Goal: Task Accomplishment & Management: Manage account settings

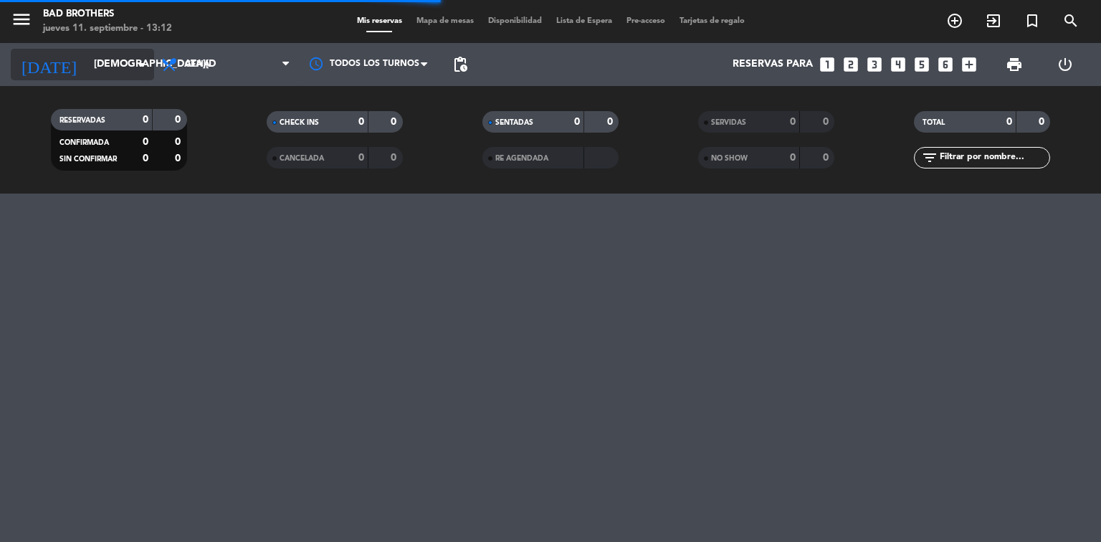
click at [135, 72] on icon "arrow_drop_down" at bounding box center [141, 64] width 17 height 17
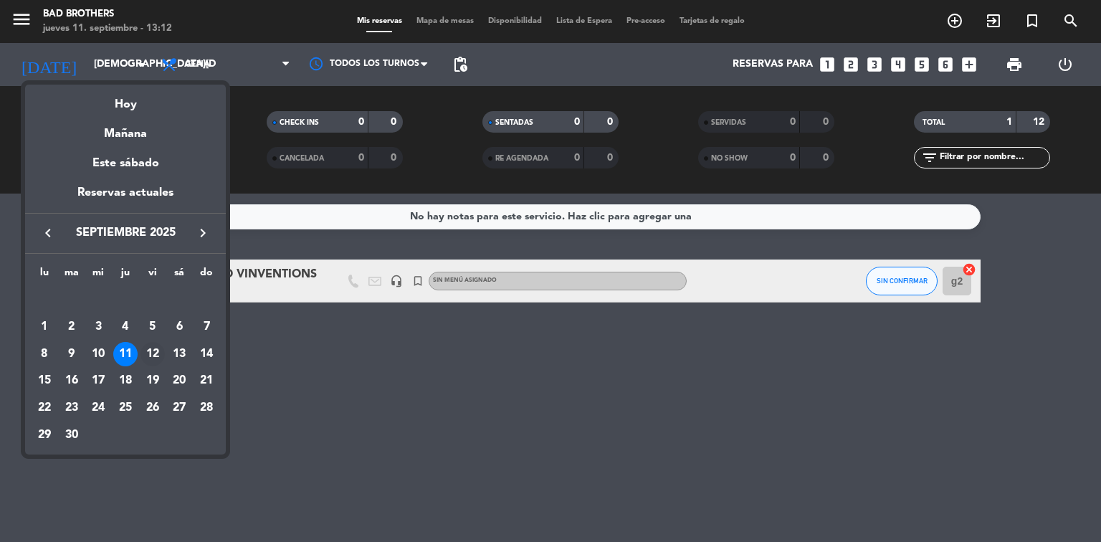
click at [155, 348] on div "12" at bounding box center [153, 354] width 24 height 24
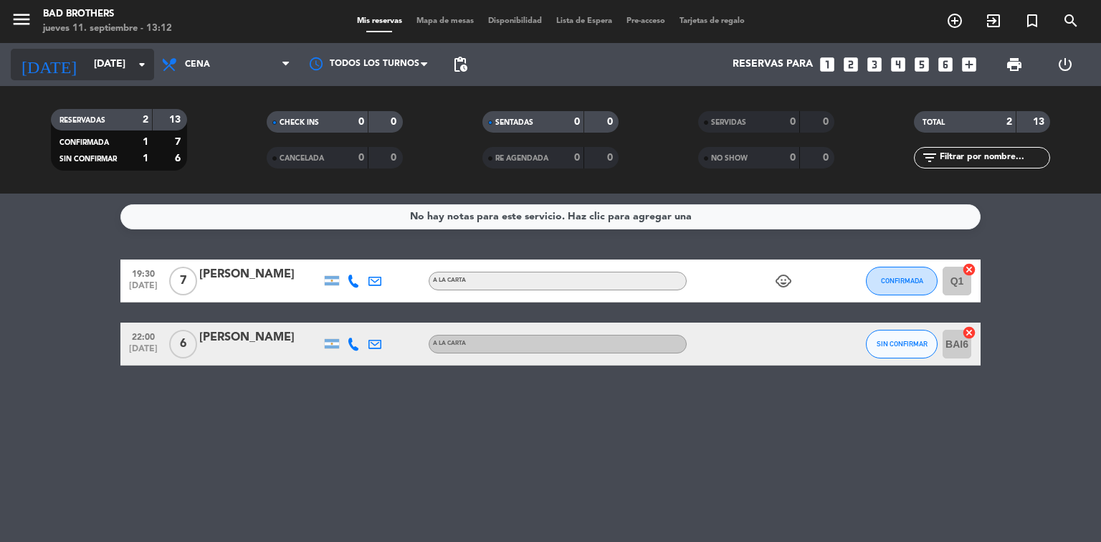
click at [142, 57] on icon "arrow_drop_down" at bounding box center [141, 64] width 17 height 17
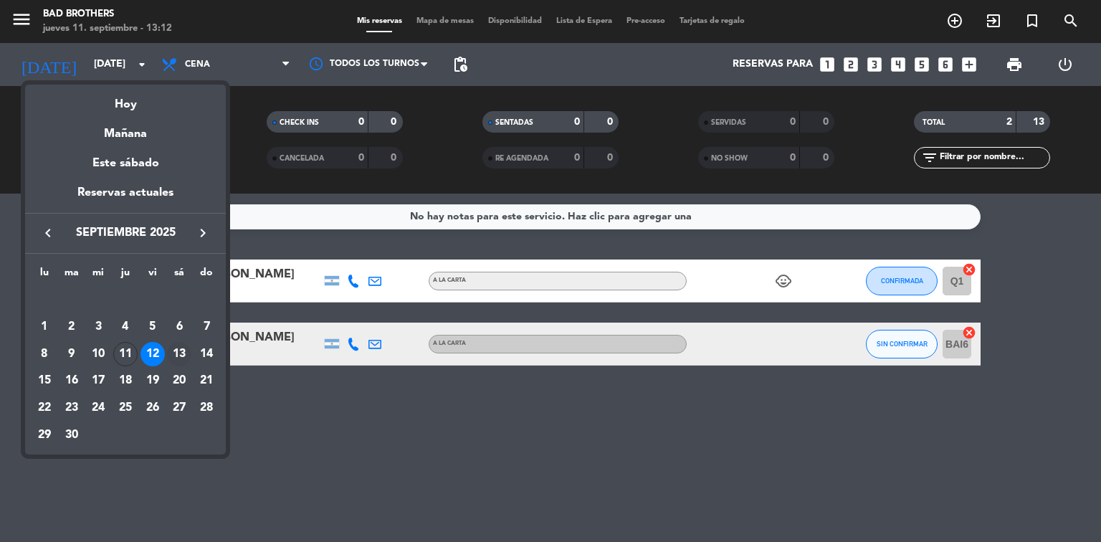
click at [183, 352] on div "13" at bounding box center [179, 354] width 24 height 24
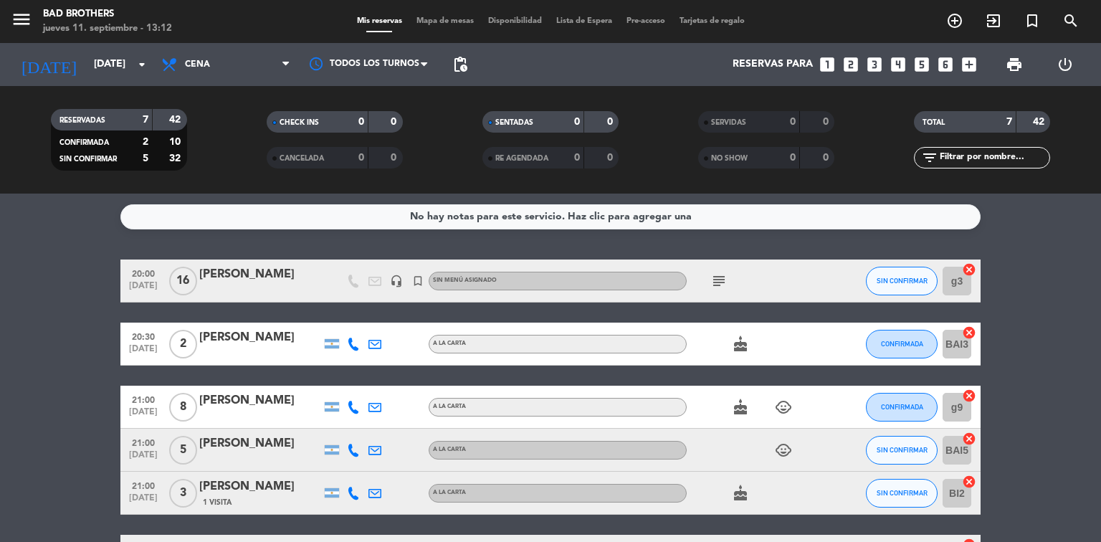
click at [722, 277] on icon "subject" at bounding box center [718, 280] width 17 height 17
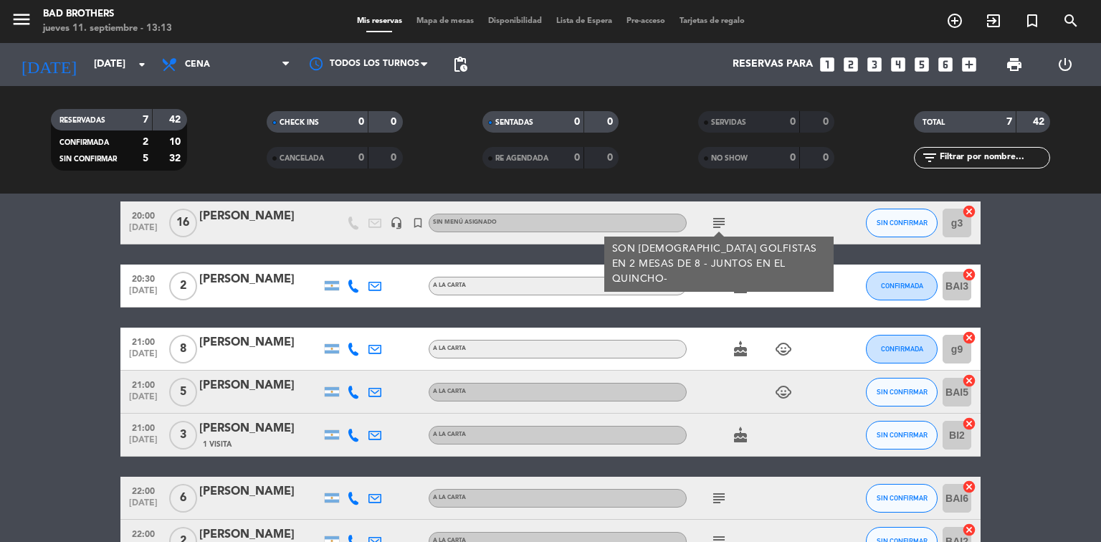
scroll to position [115, 0]
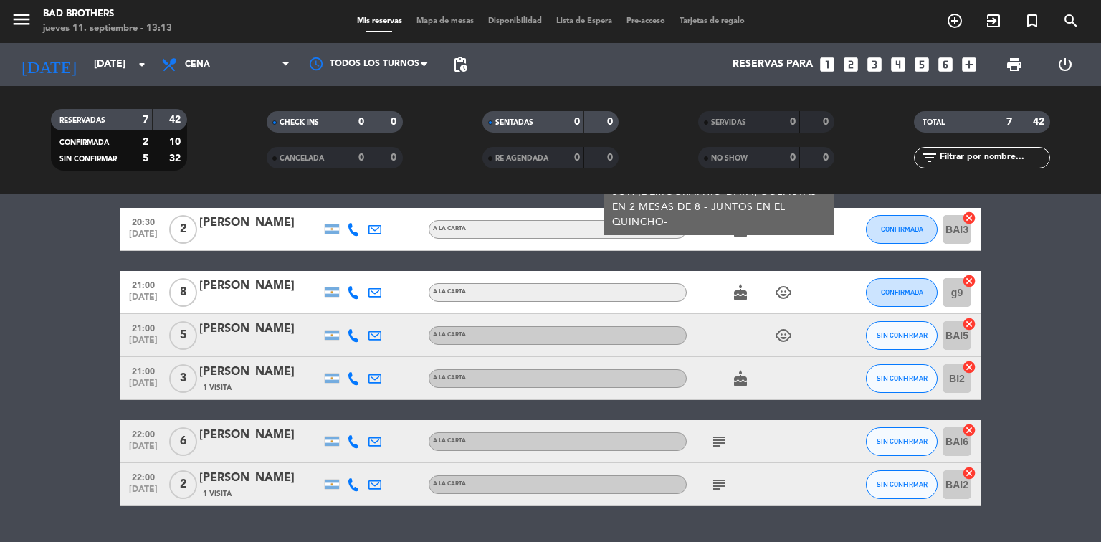
click at [723, 451] on div "subject" at bounding box center [751, 441] width 129 height 42
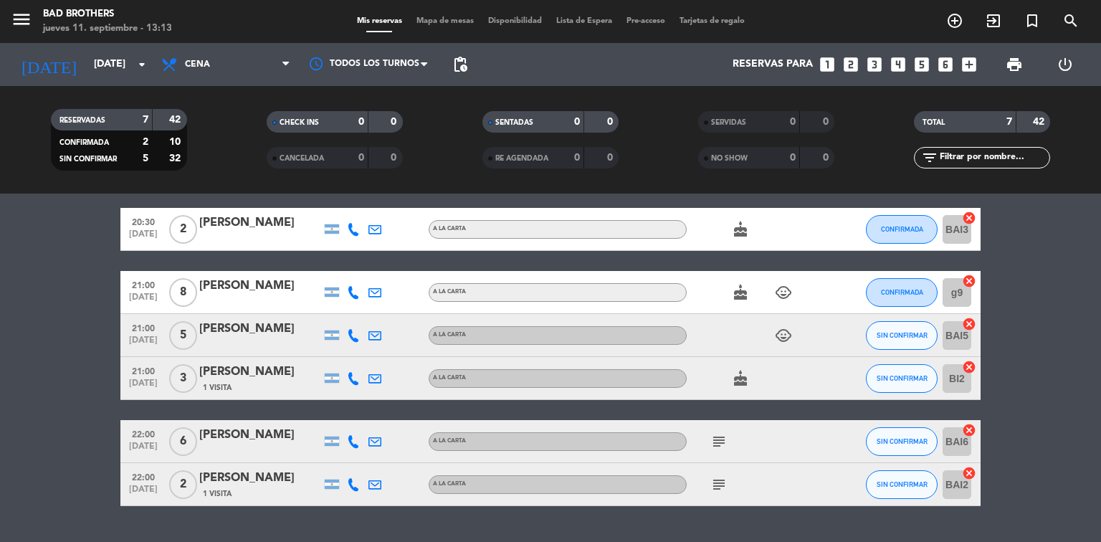
click at [723, 444] on icon "subject" at bounding box center [718, 441] width 17 height 17
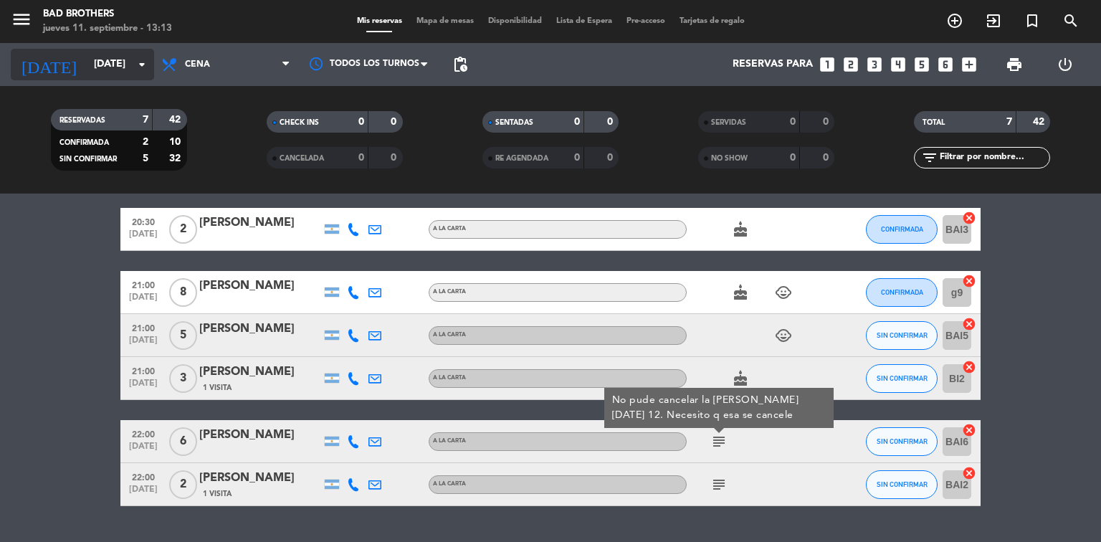
click at [144, 67] on icon "arrow_drop_down" at bounding box center [141, 64] width 17 height 17
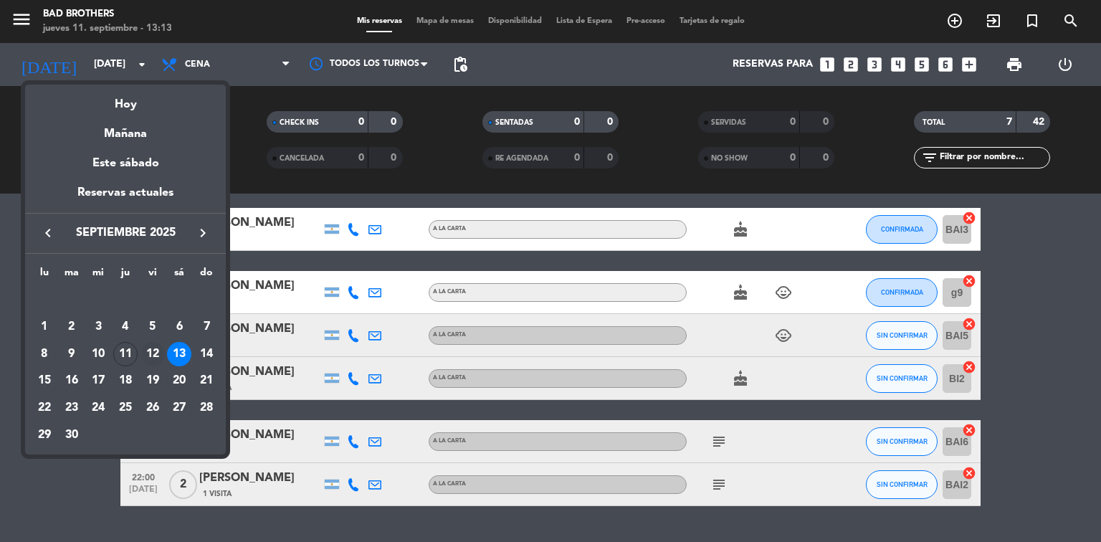
click at [149, 350] on div "12" at bounding box center [153, 354] width 24 height 24
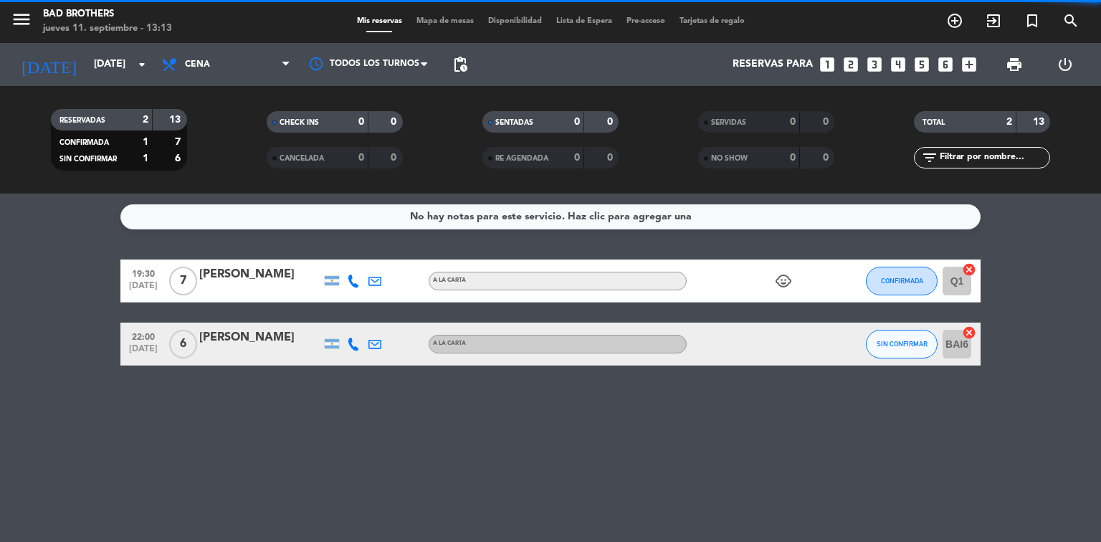
scroll to position [0, 0]
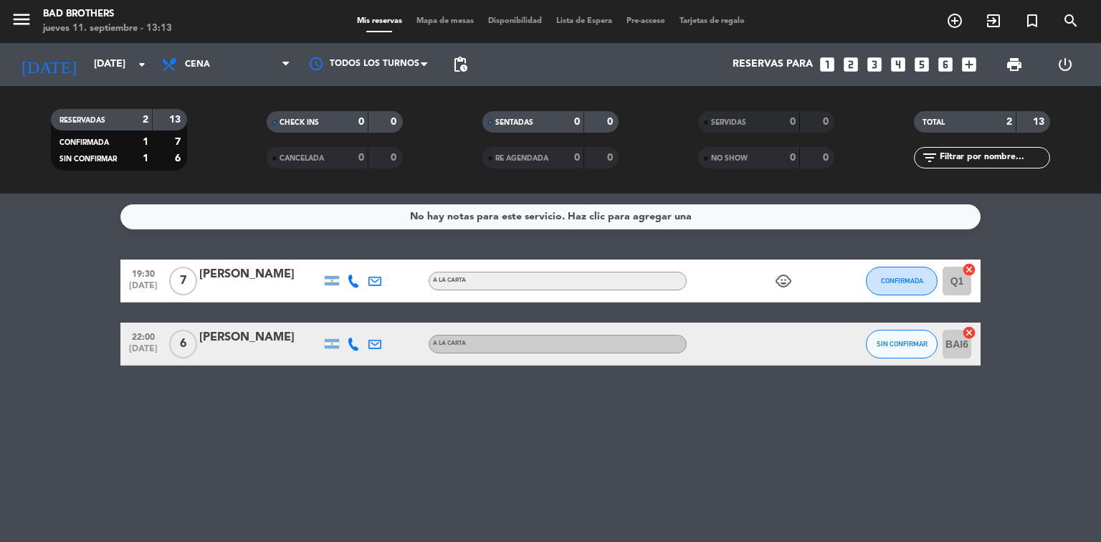
click at [214, 340] on div "[PERSON_NAME]" at bounding box center [260, 337] width 122 height 19
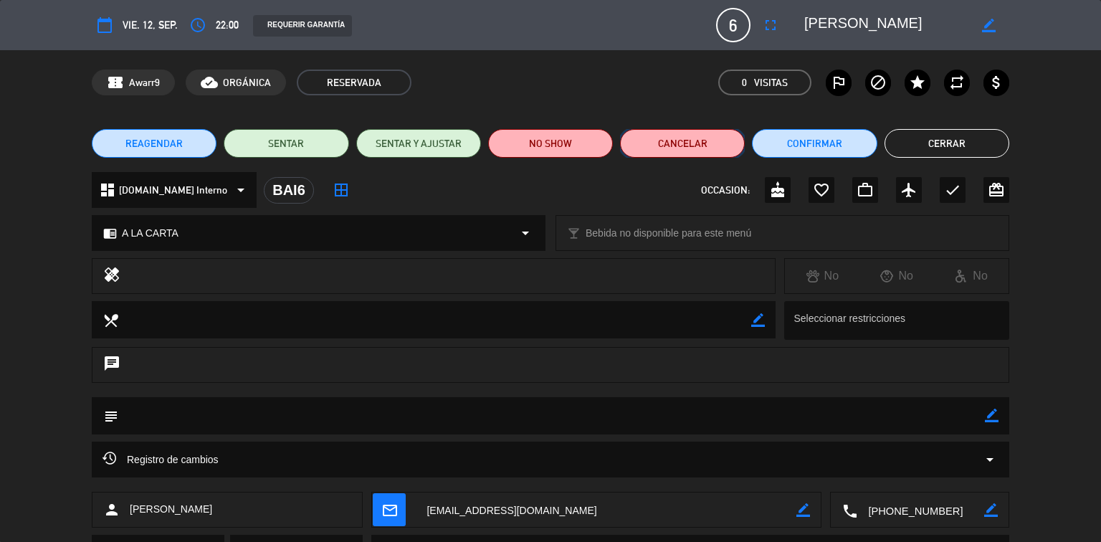
click at [665, 135] on button "Cancelar" at bounding box center [682, 143] width 125 height 29
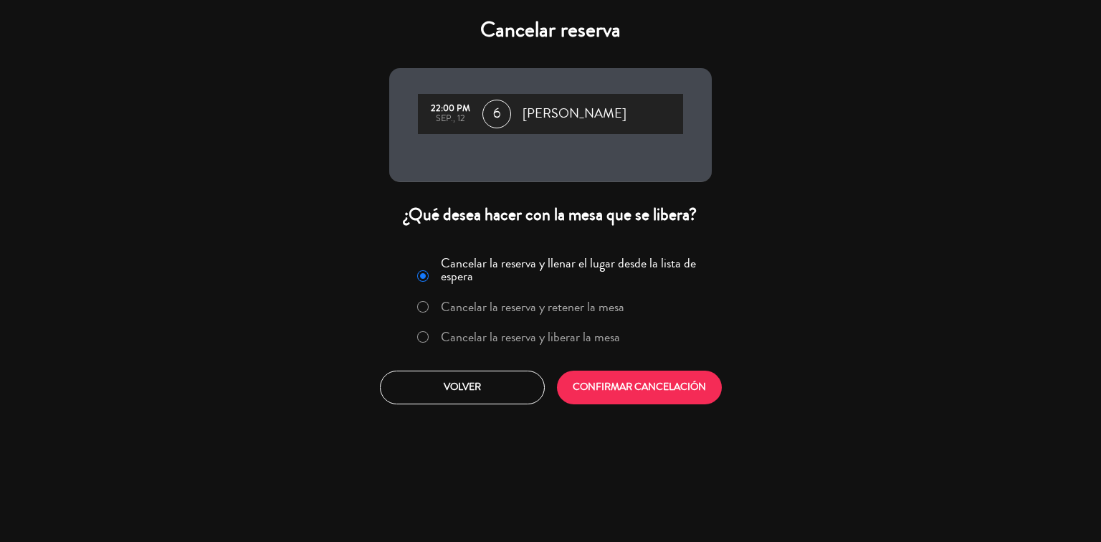
click at [445, 338] on label "Cancelar la reserva y liberar la mesa" at bounding box center [530, 336] width 179 height 13
click at [589, 381] on button "CONFIRMAR CANCELACIÓN" at bounding box center [639, 388] width 165 height 34
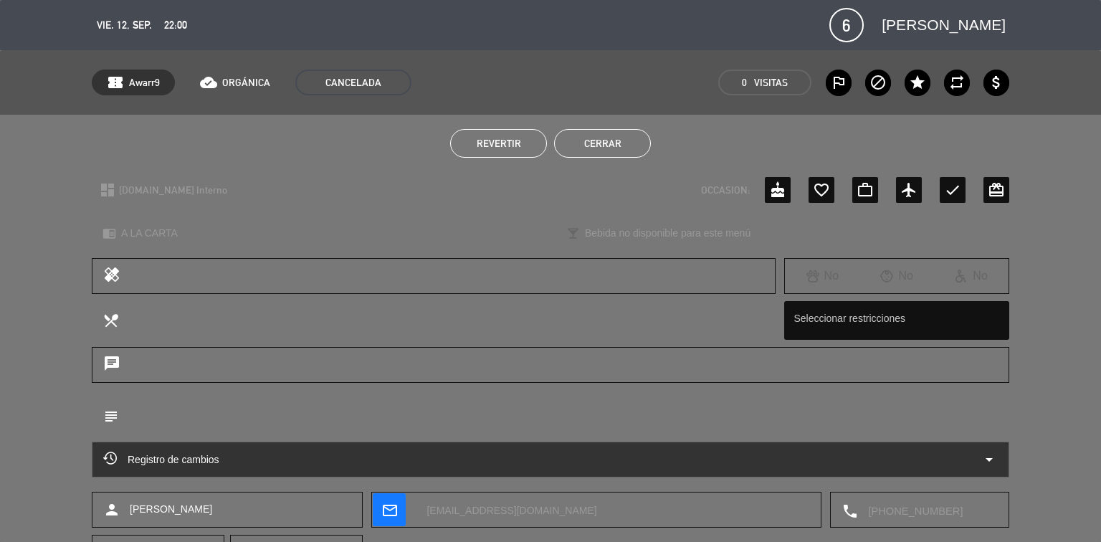
click at [619, 141] on button "Cerrar" at bounding box center [602, 143] width 97 height 29
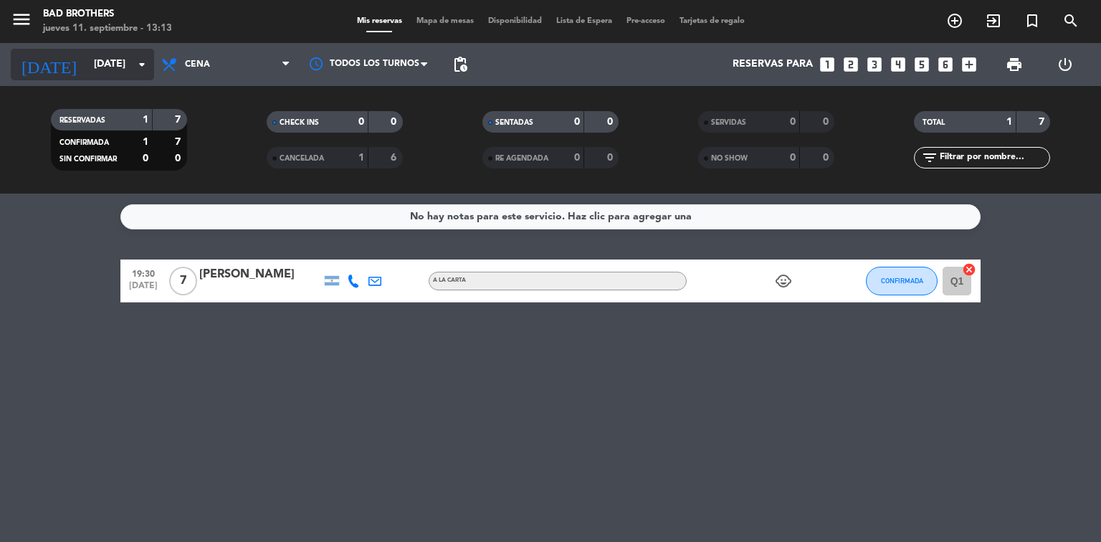
click at [145, 66] on icon "arrow_drop_down" at bounding box center [141, 64] width 17 height 17
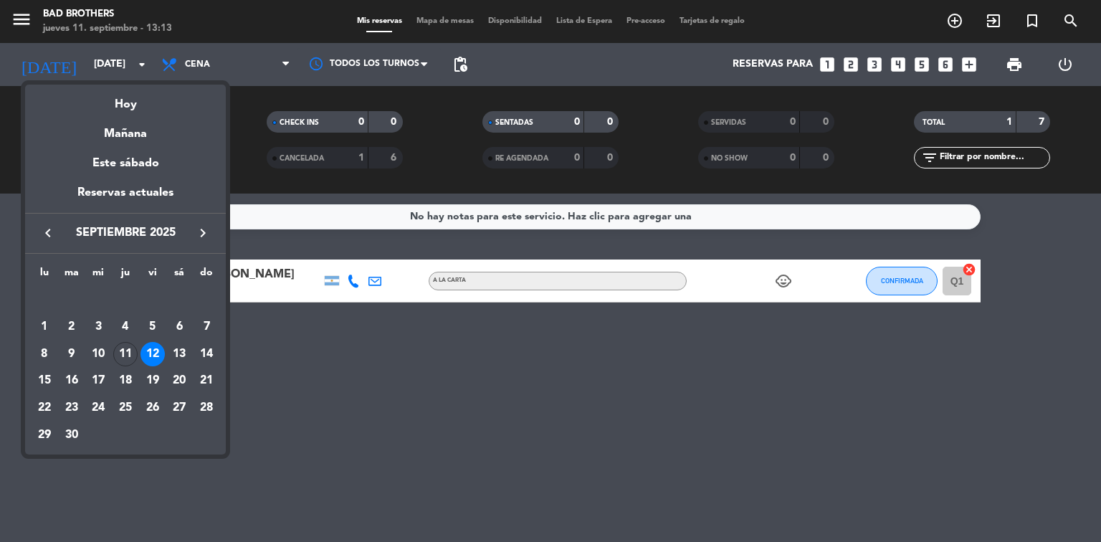
click at [176, 353] on div "13" at bounding box center [179, 354] width 24 height 24
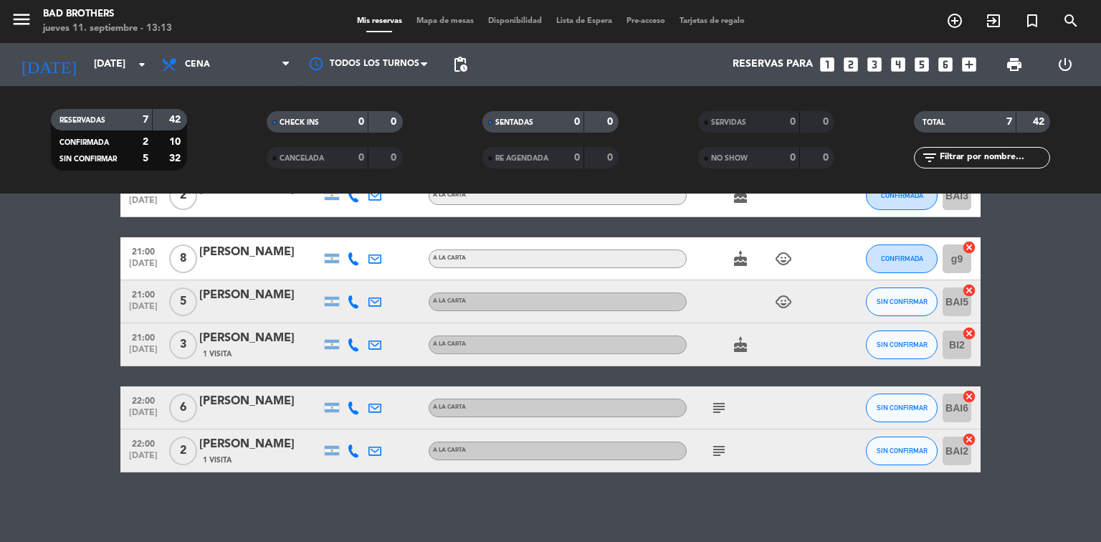
scroll to position [150, 0]
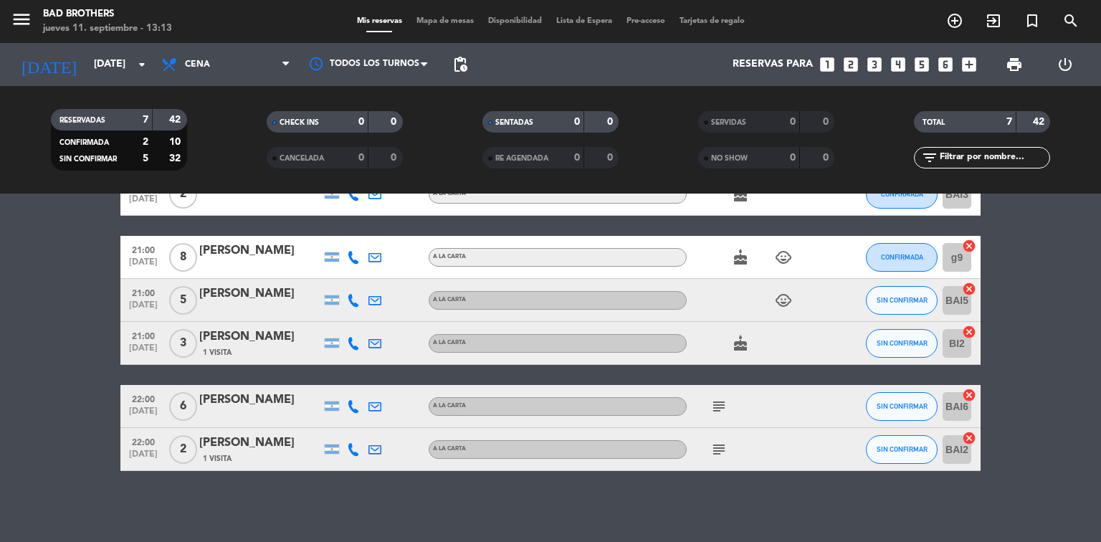
click at [714, 444] on icon "subject" at bounding box center [718, 449] width 17 height 17
click at [713, 444] on icon "subject" at bounding box center [718, 449] width 17 height 17
click at [743, 256] on icon "cake" at bounding box center [740, 257] width 17 height 17
click at [743, 346] on icon "cake" at bounding box center [740, 343] width 17 height 17
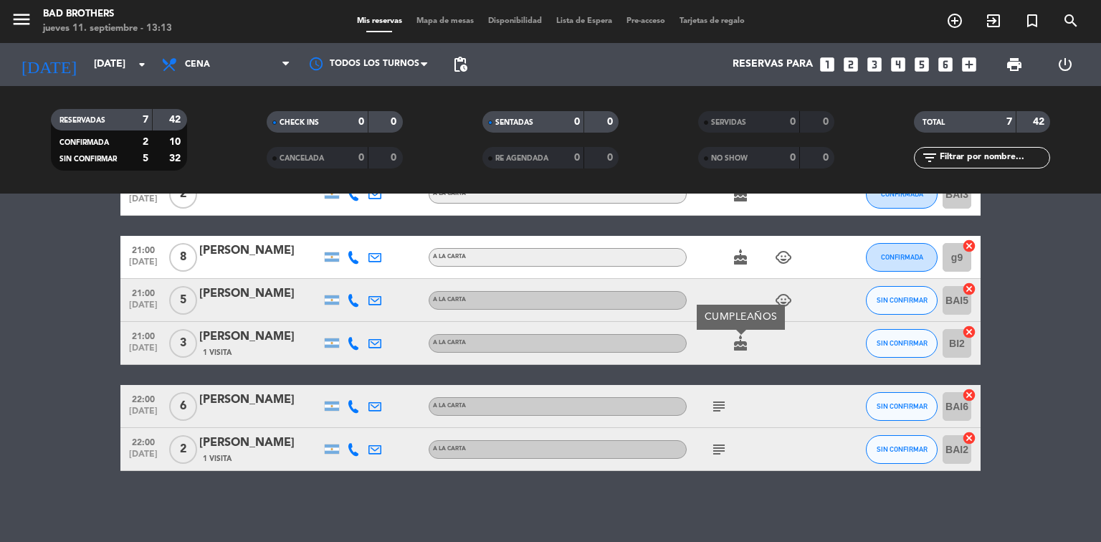
click at [743, 346] on icon "cake" at bounding box center [740, 343] width 17 height 17
click at [780, 299] on icon "child_care" at bounding box center [783, 300] width 17 height 17
click at [780, 298] on icon "child_care" at bounding box center [783, 300] width 17 height 17
click at [784, 264] on icon "child_care" at bounding box center [783, 257] width 17 height 17
click at [781, 262] on icon "child_care" at bounding box center [783, 257] width 17 height 17
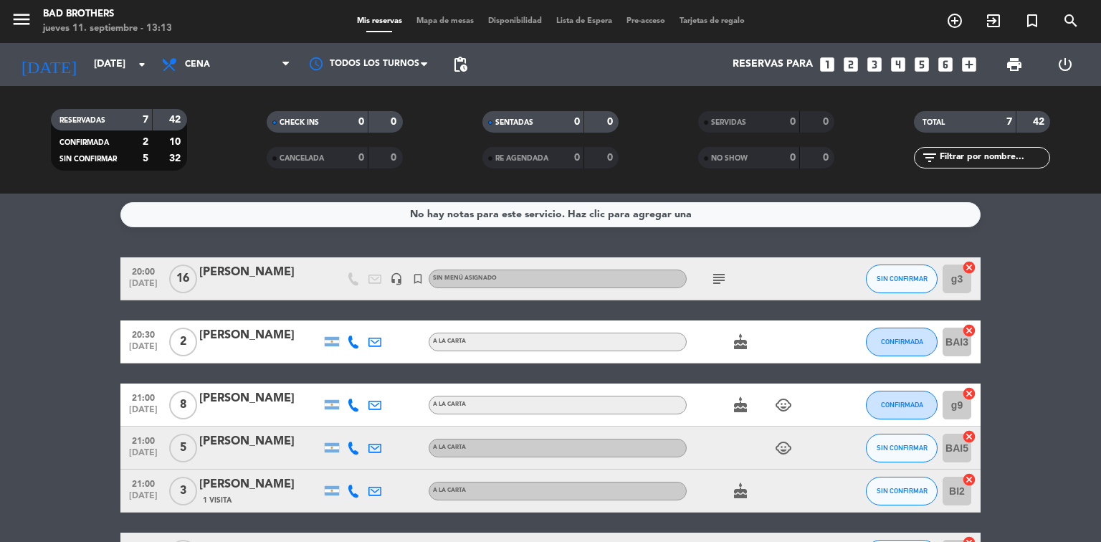
scroll to position [0, 0]
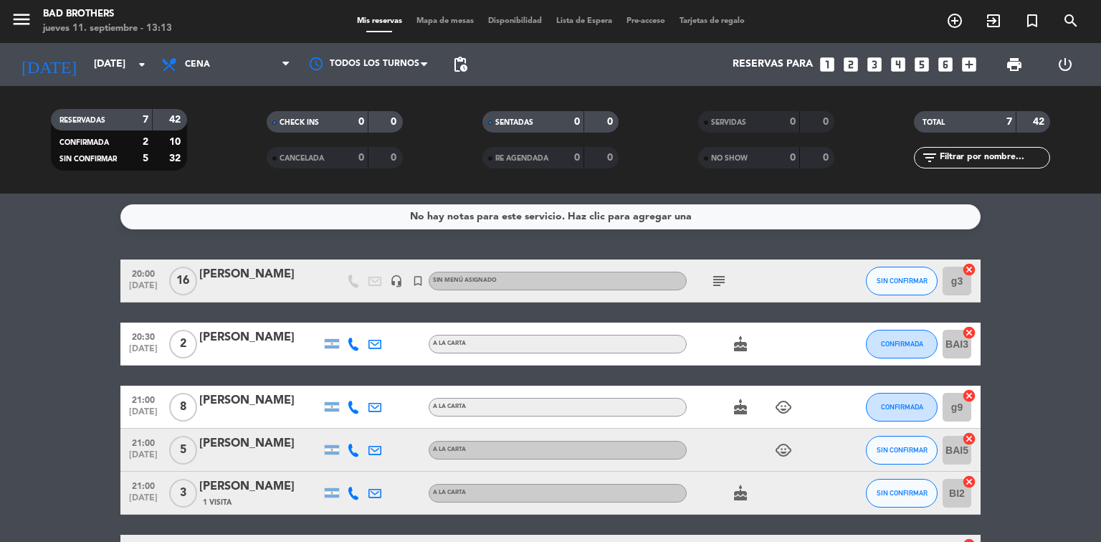
click at [736, 348] on icon "cake" at bounding box center [740, 344] width 17 height 17
click at [712, 283] on icon "subject" at bounding box center [718, 280] width 17 height 17
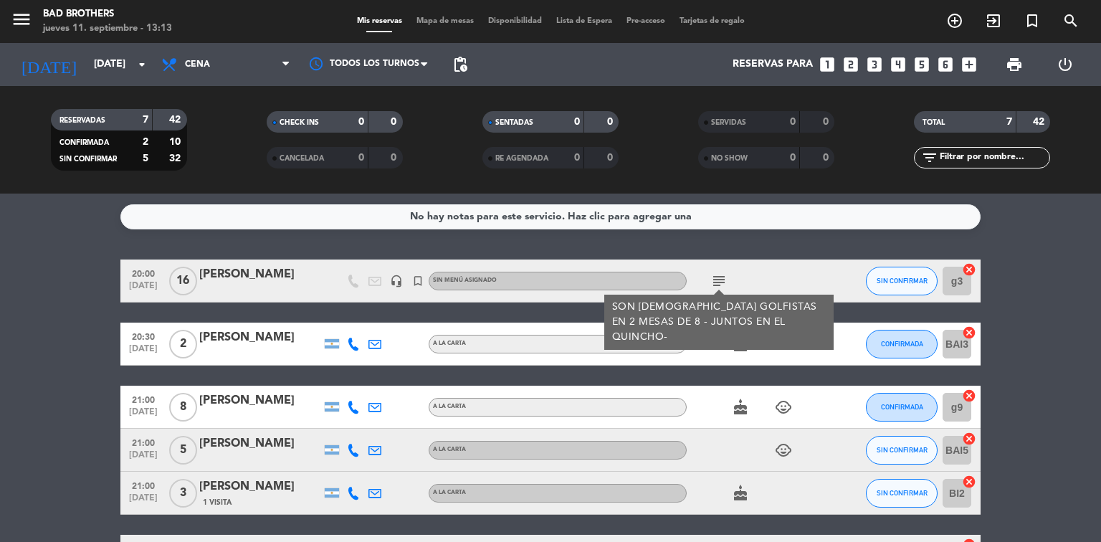
click at [712, 283] on icon "subject" at bounding box center [718, 280] width 17 height 17
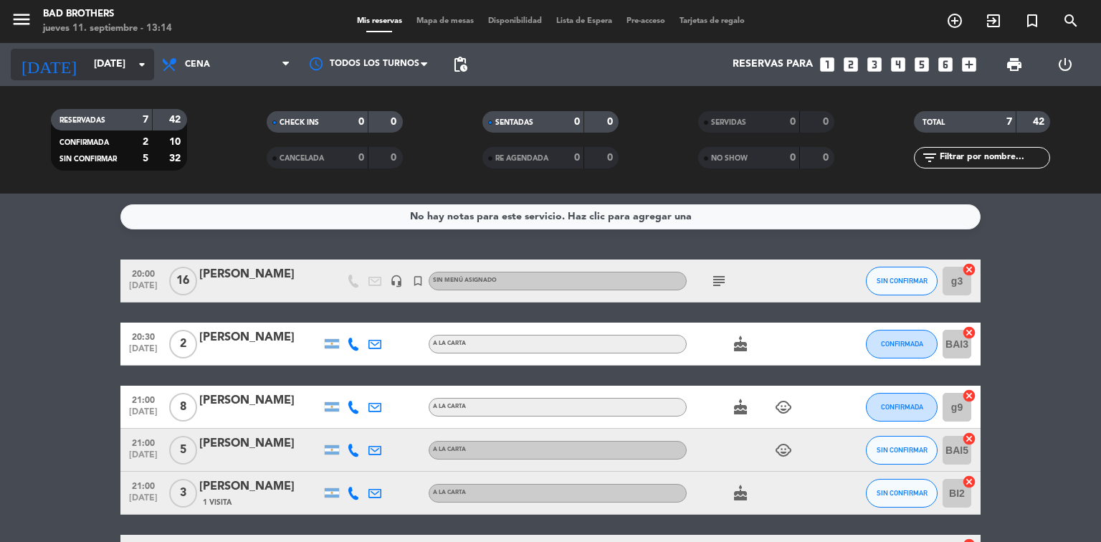
click at [141, 74] on input "[DATE]" at bounding box center [155, 65] width 136 height 26
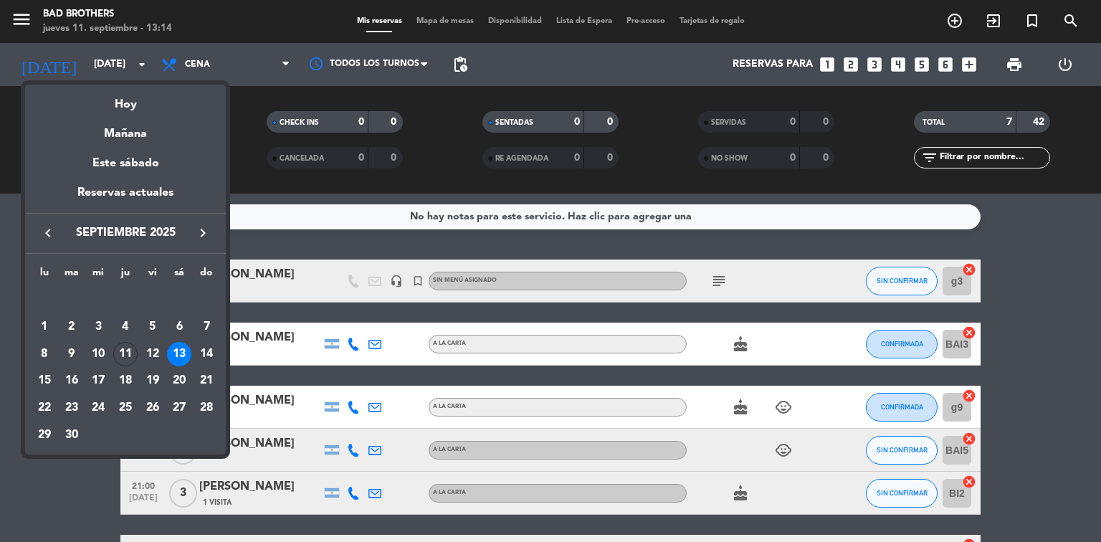
click at [210, 352] on div "14" at bounding box center [206, 354] width 24 height 24
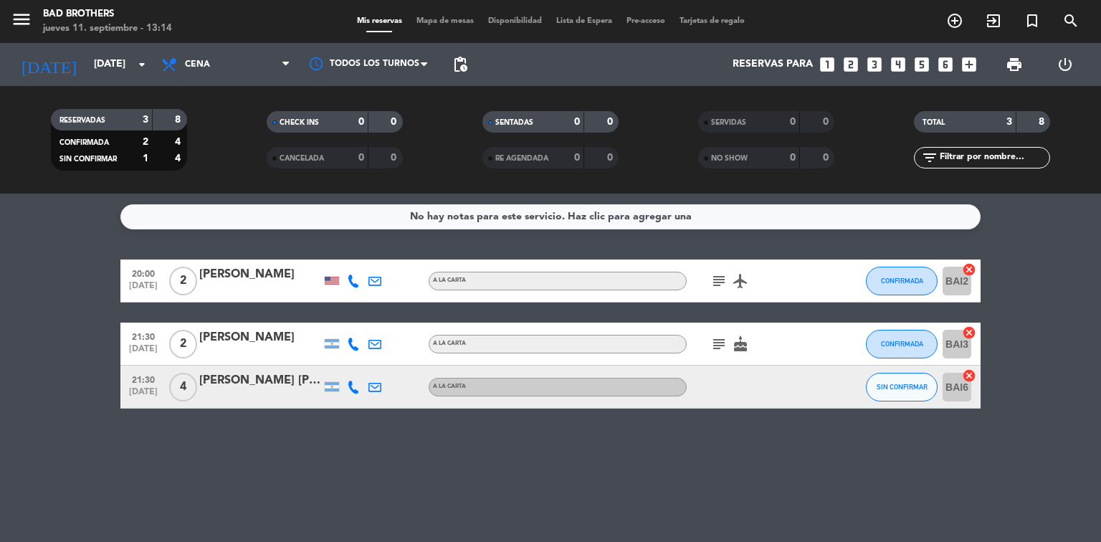
click at [720, 274] on icon "subject" at bounding box center [718, 280] width 17 height 17
click at [719, 275] on icon "subject" at bounding box center [718, 280] width 17 height 17
click at [720, 336] on icon "subject" at bounding box center [718, 344] width 17 height 17
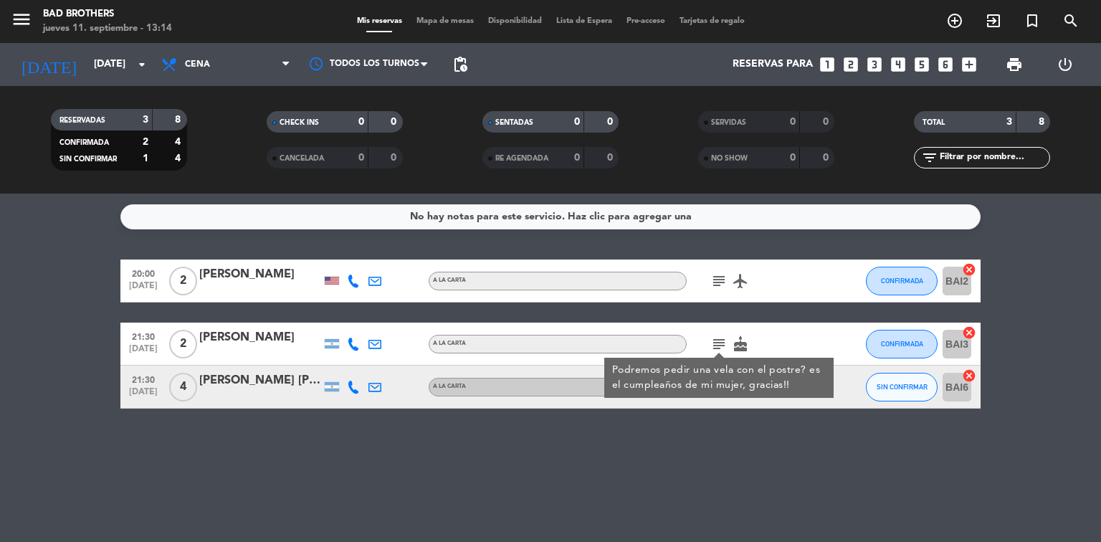
click at [718, 336] on icon "subject" at bounding box center [718, 344] width 17 height 17
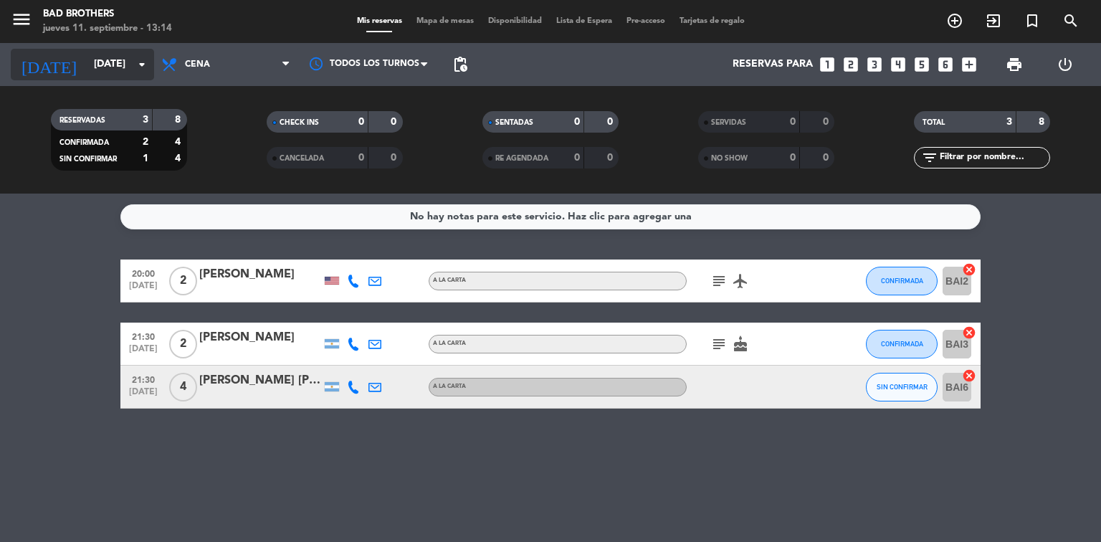
click at [147, 64] on icon "arrow_drop_down" at bounding box center [141, 64] width 17 height 17
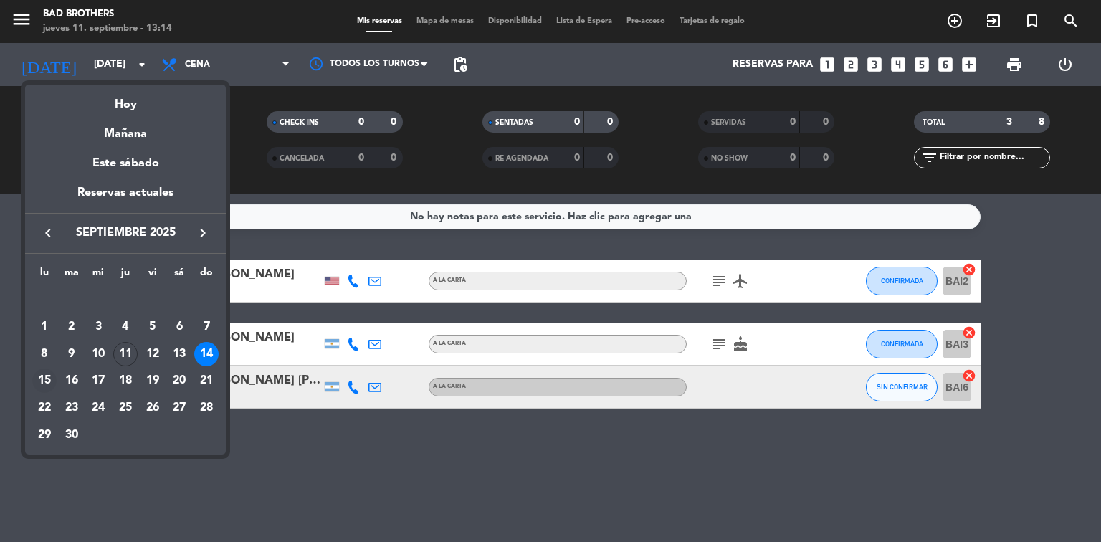
click at [52, 376] on div "15" at bounding box center [44, 380] width 24 height 24
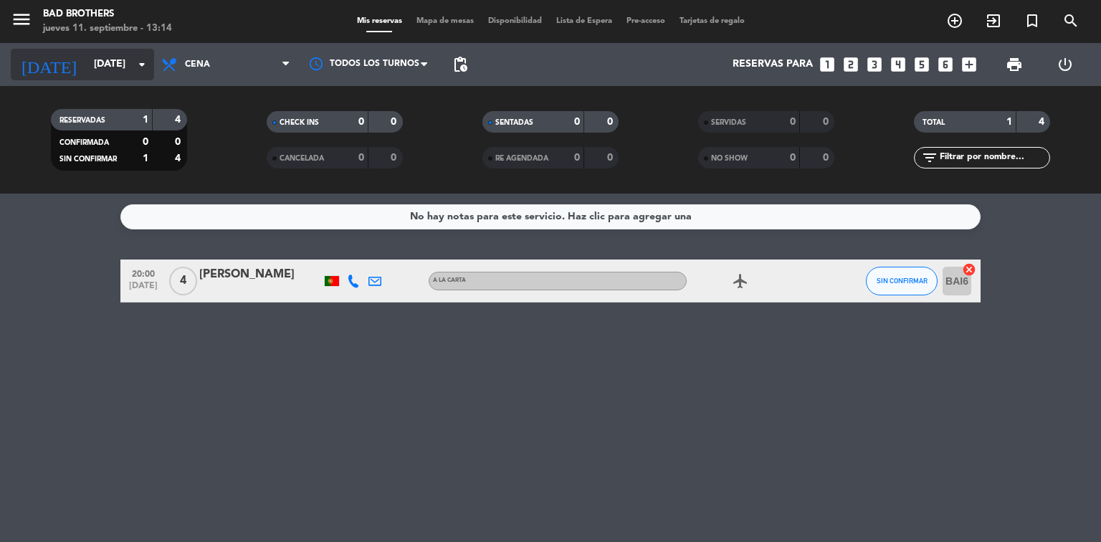
click at [153, 77] on div "[DATE] [DATE] arrow_drop_down" at bounding box center [82, 65] width 143 height 32
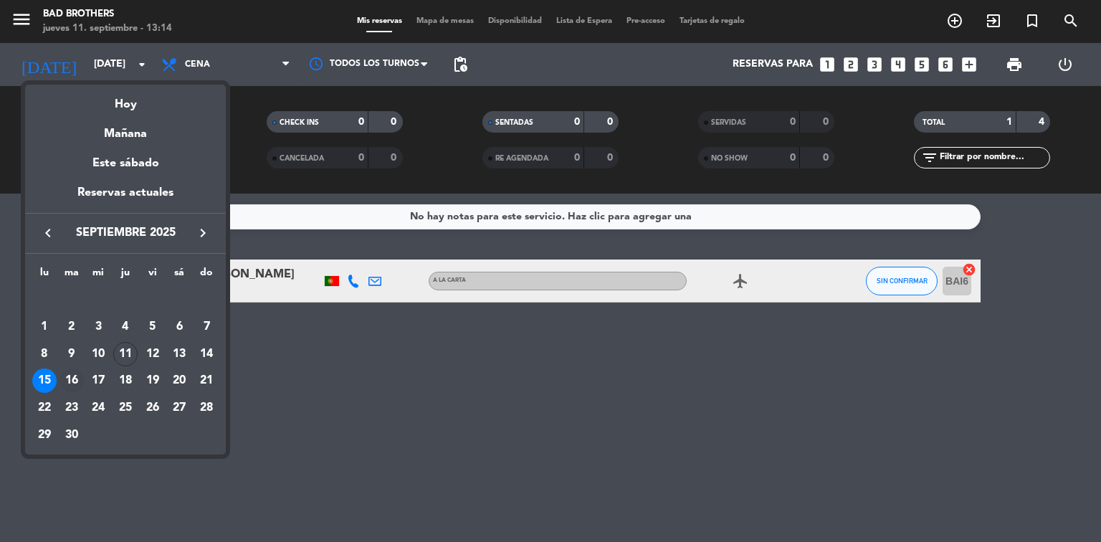
click at [77, 379] on div "16" at bounding box center [72, 380] width 24 height 24
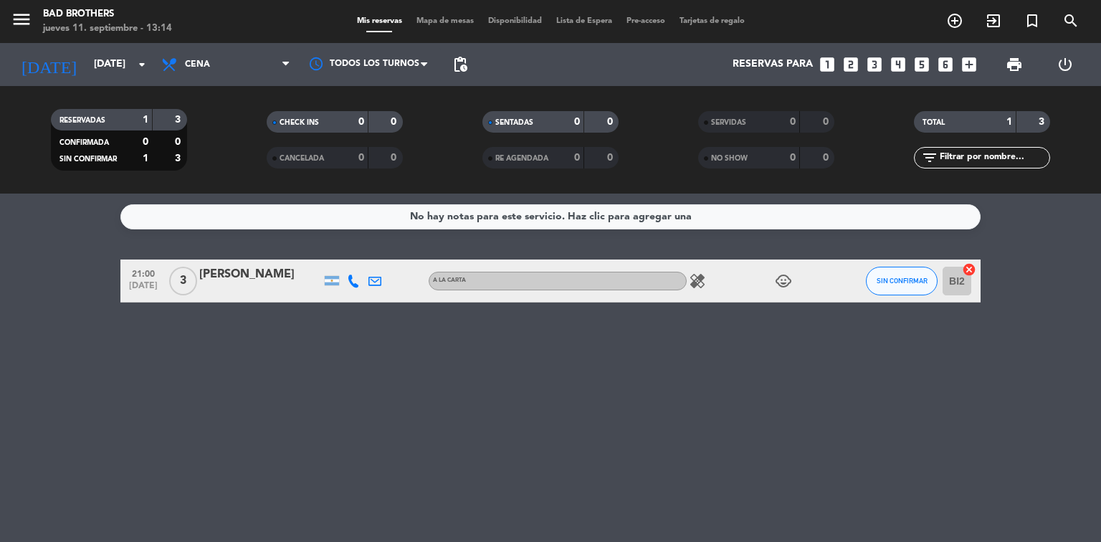
click at [694, 282] on icon "healing" at bounding box center [697, 280] width 17 height 17
click at [461, 66] on span "pending_actions" at bounding box center [460, 64] width 17 height 17
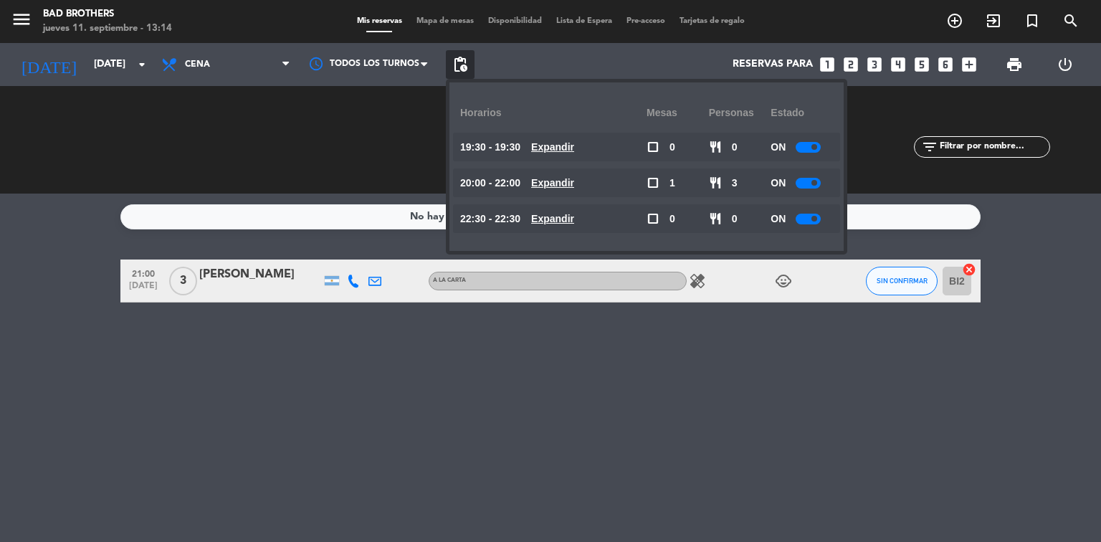
click at [805, 148] on div at bounding box center [808, 147] width 25 height 11
click at [807, 181] on div at bounding box center [808, 183] width 25 height 11
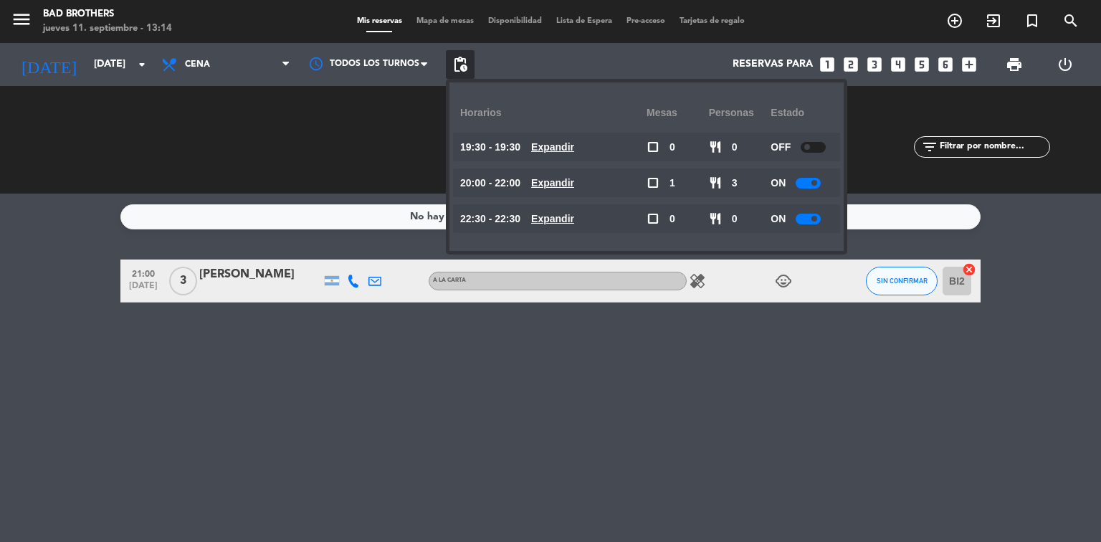
click at [807, 181] on div at bounding box center [808, 183] width 25 height 11
click at [812, 218] on div at bounding box center [808, 219] width 25 height 11
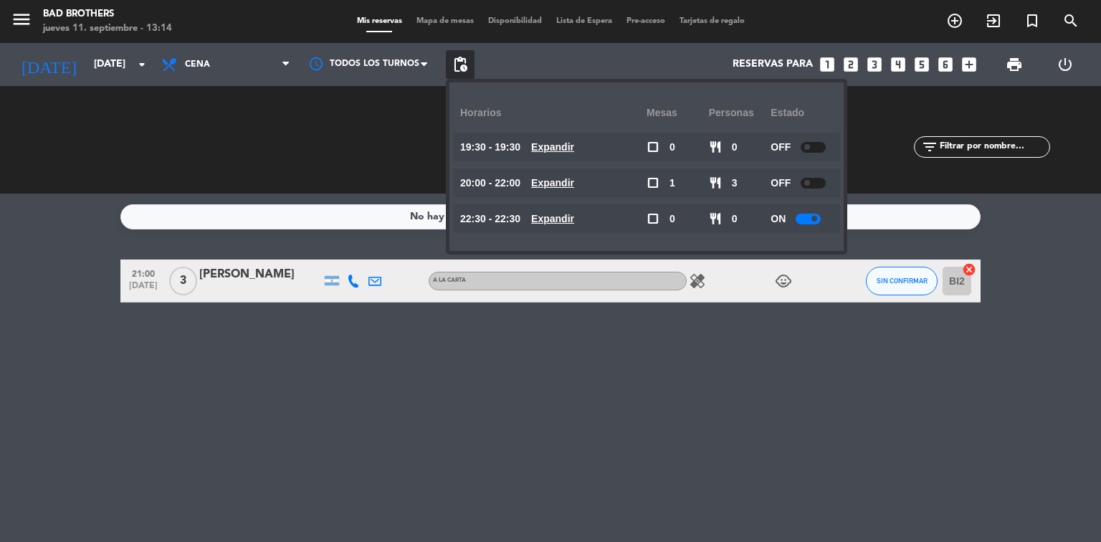
click at [812, 218] on div at bounding box center [808, 219] width 25 height 11
click at [812, 217] on div at bounding box center [808, 219] width 25 height 11
click at [858, 149] on div "SERVIDAS 0 0 NO SHOW 0 0" at bounding box center [767, 139] width 216 height 79
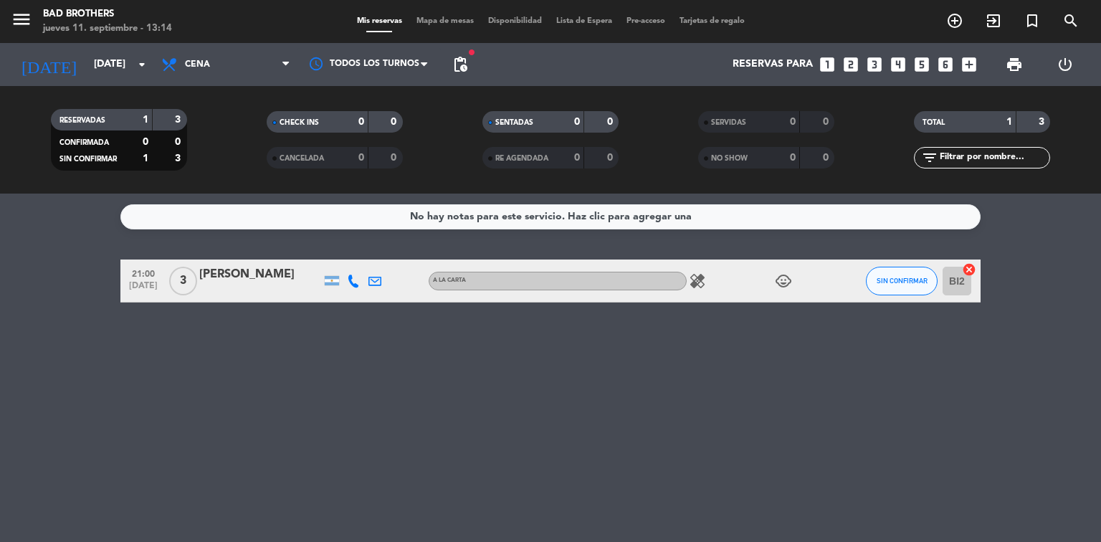
click at [255, 272] on div "[PERSON_NAME]" at bounding box center [260, 274] width 122 height 19
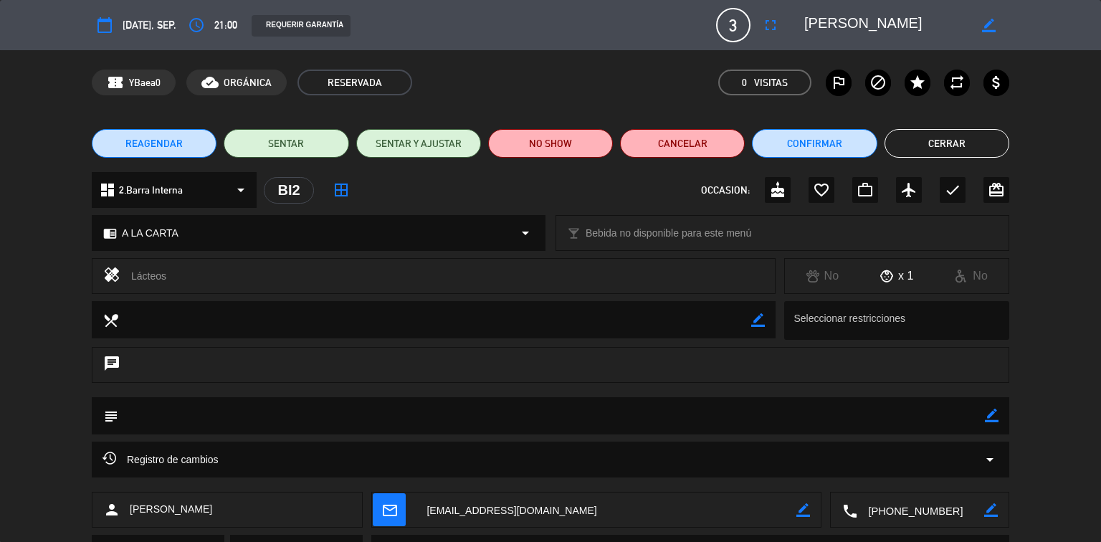
click at [922, 146] on button "Cerrar" at bounding box center [947, 143] width 125 height 29
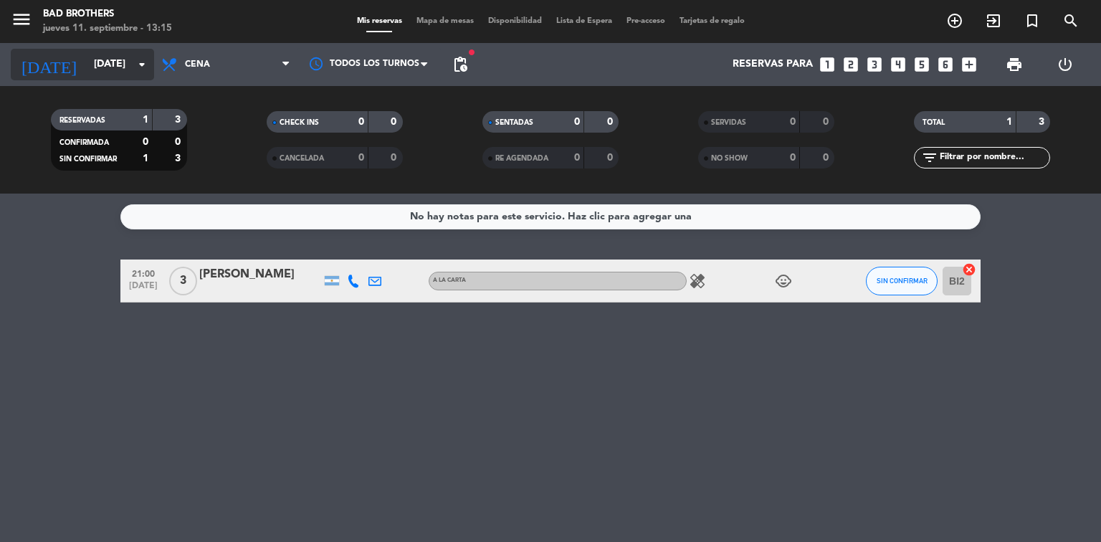
click at [135, 65] on icon "arrow_drop_down" at bounding box center [141, 64] width 17 height 17
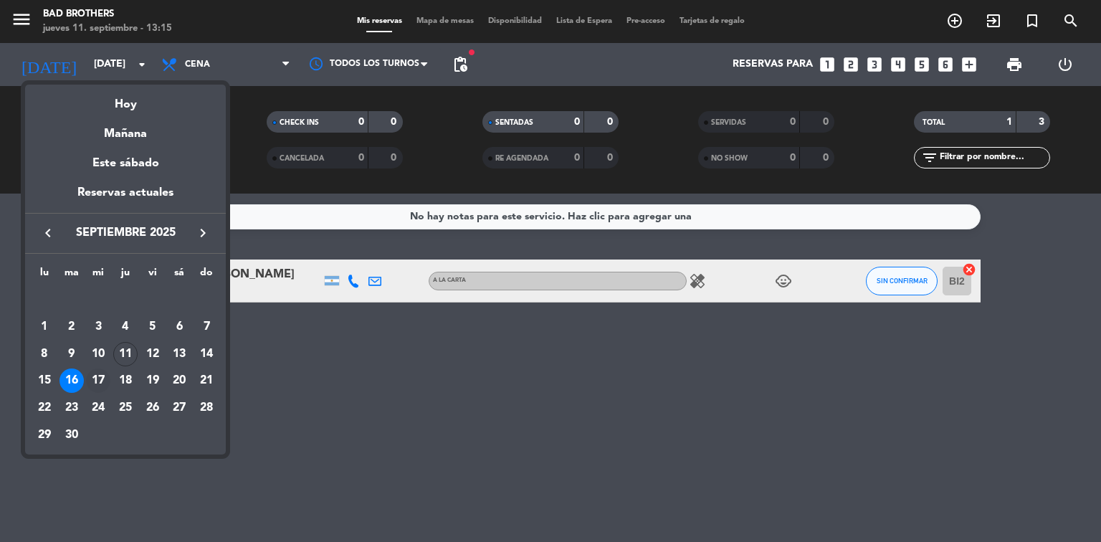
click at [102, 373] on div "17" at bounding box center [98, 380] width 24 height 24
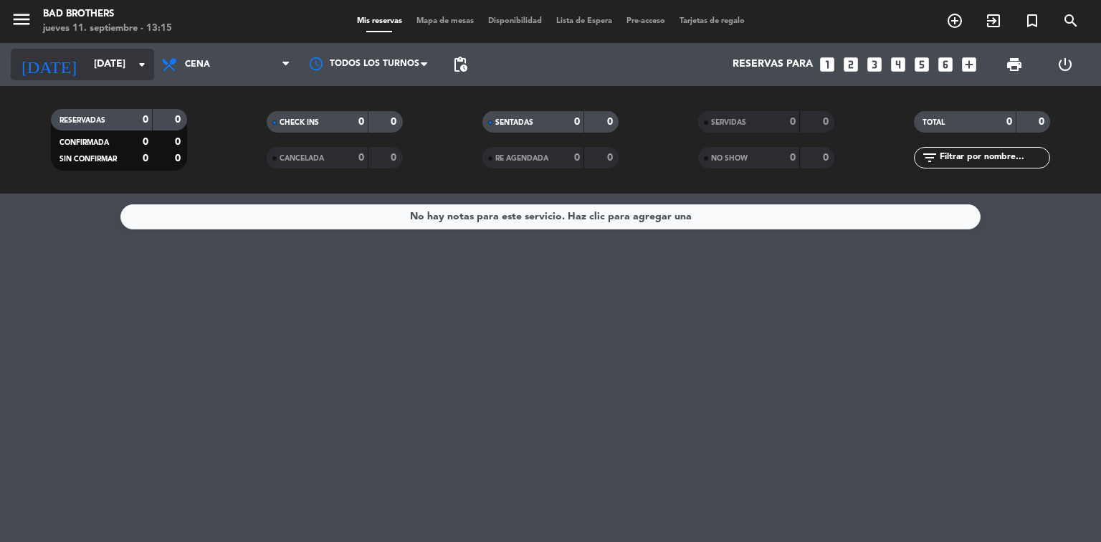
click at [127, 71] on input "[DATE]" at bounding box center [155, 65] width 136 height 26
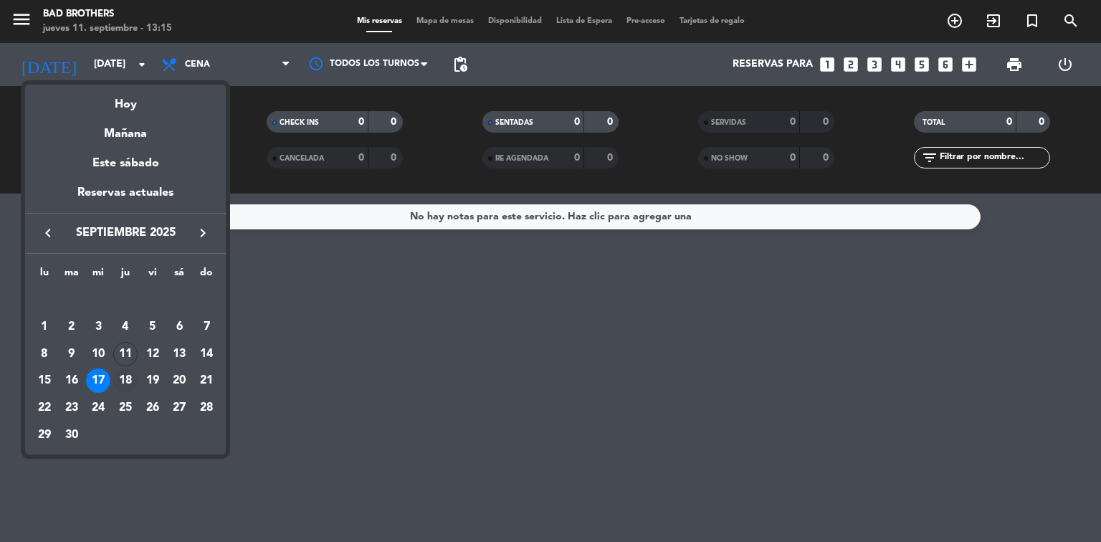
click at [128, 384] on div "18" at bounding box center [125, 380] width 24 height 24
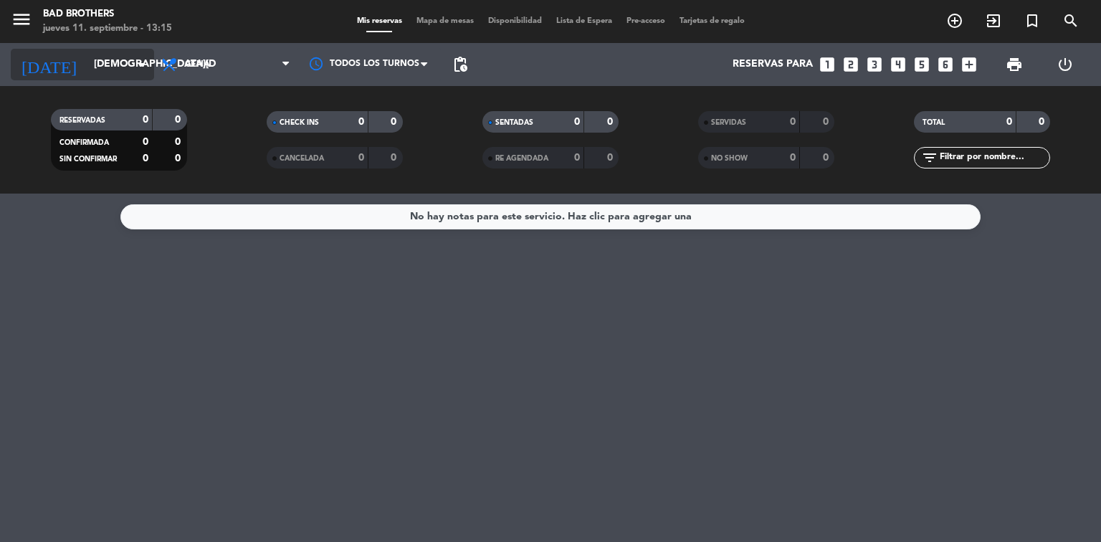
click at [143, 77] on div "[DATE] [DATE] arrow_drop_down" at bounding box center [82, 65] width 143 height 32
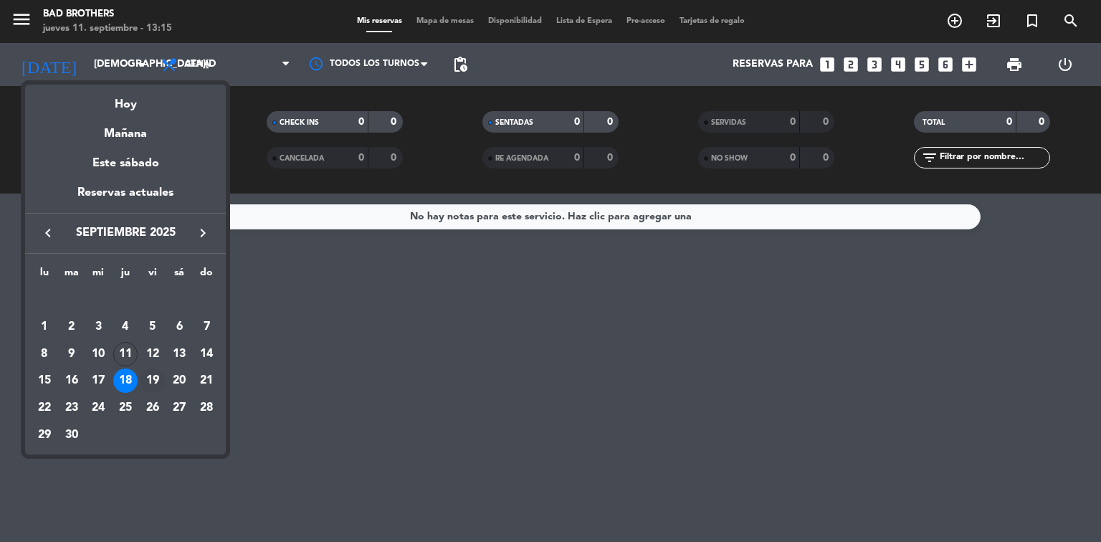
click at [157, 373] on div "19" at bounding box center [153, 380] width 24 height 24
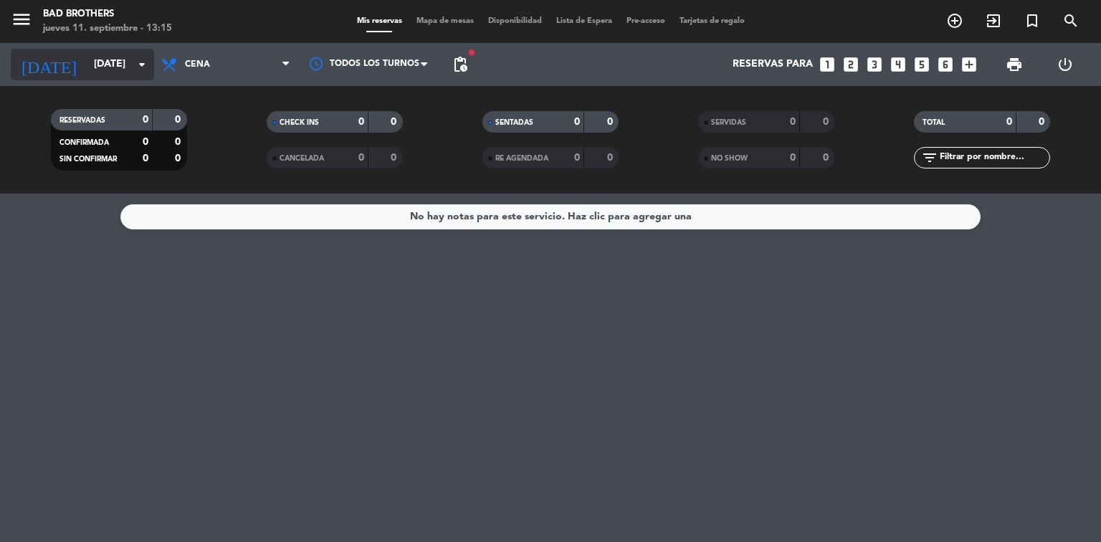
click at [141, 64] on icon "arrow_drop_down" at bounding box center [141, 64] width 17 height 17
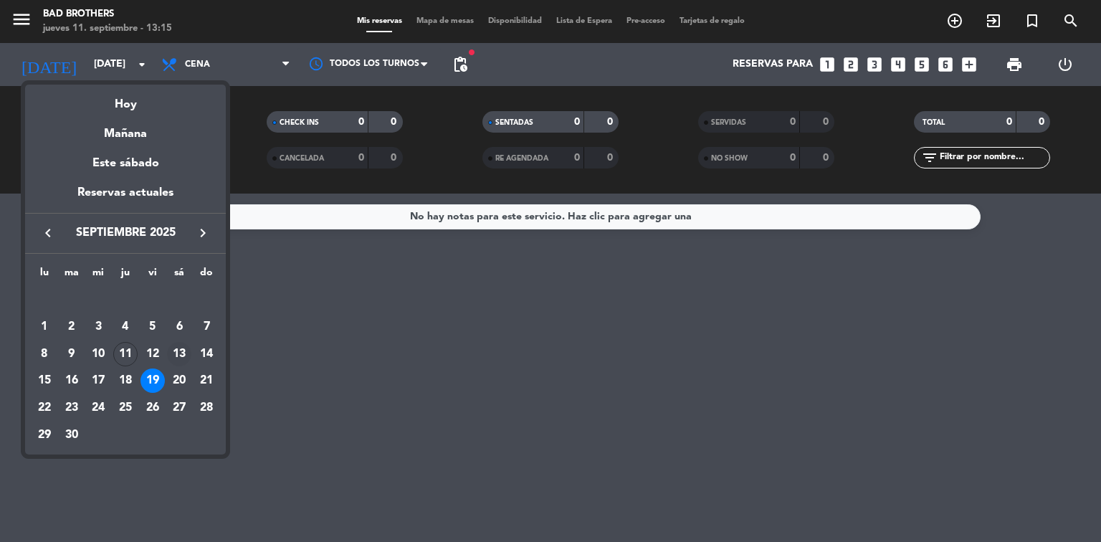
click at [184, 348] on div "13" at bounding box center [179, 354] width 24 height 24
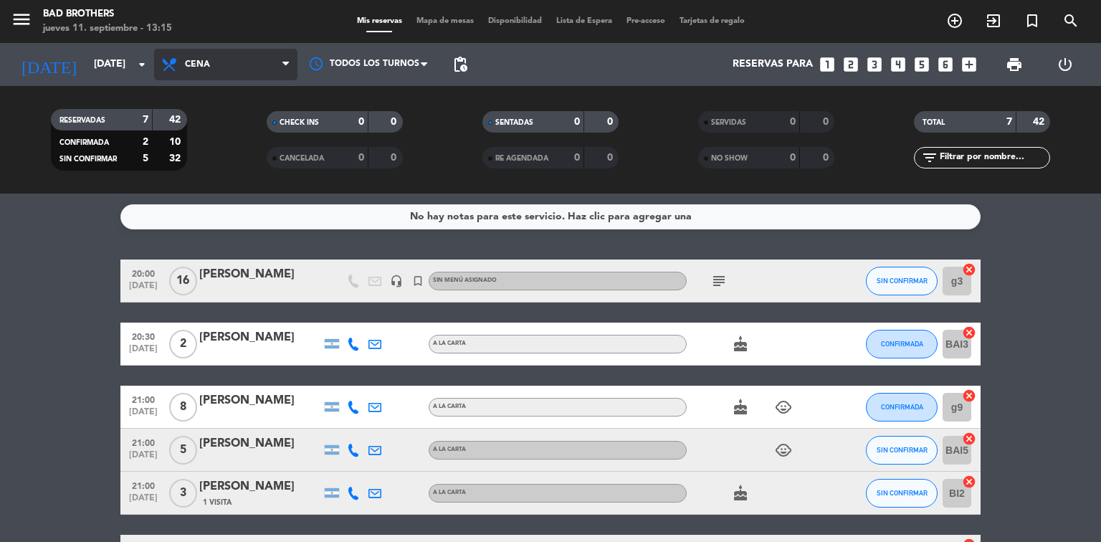
click at [285, 67] on icon at bounding box center [285, 64] width 6 height 11
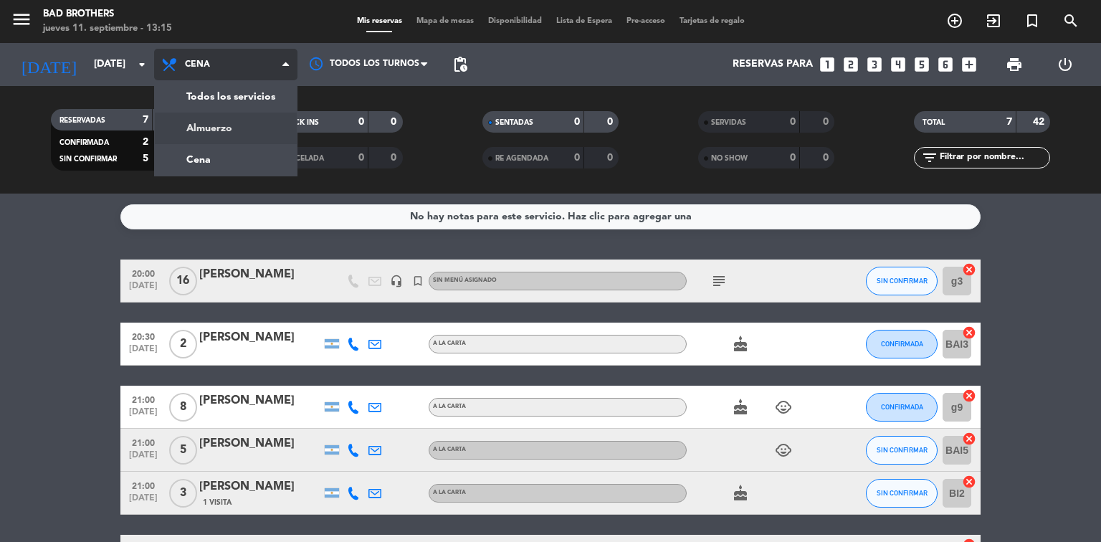
click at [258, 130] on div "menu Bad Brothers [DATE] 11. septiembre - 13:15 Mis reservas Mapa de mesas Disp…" at bounding box center [550, 97] width 1101 height 194
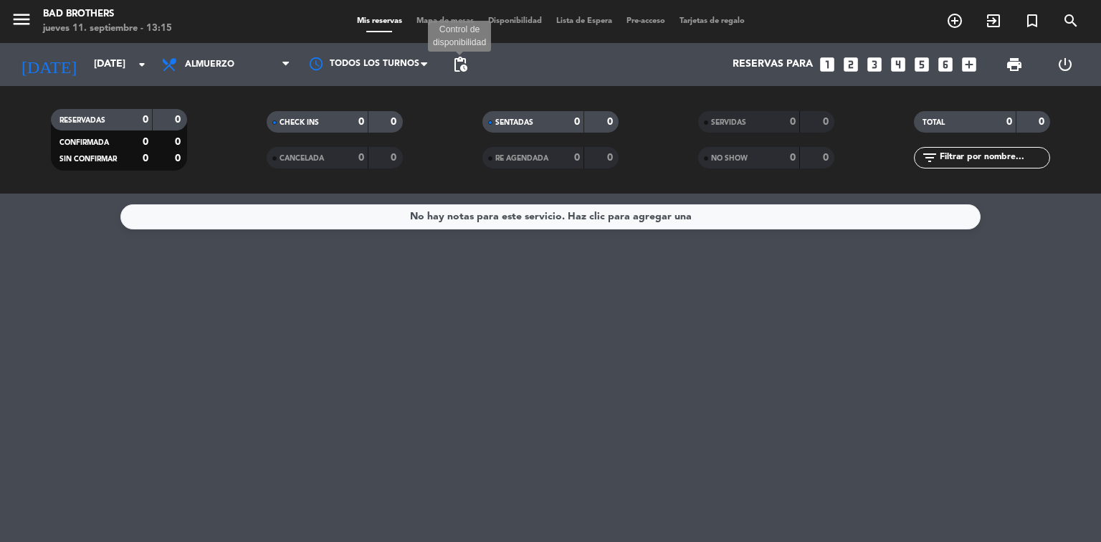
click at [457, 66] on span "pending_actions" at bounding box center [460, 64] width 17 height 17
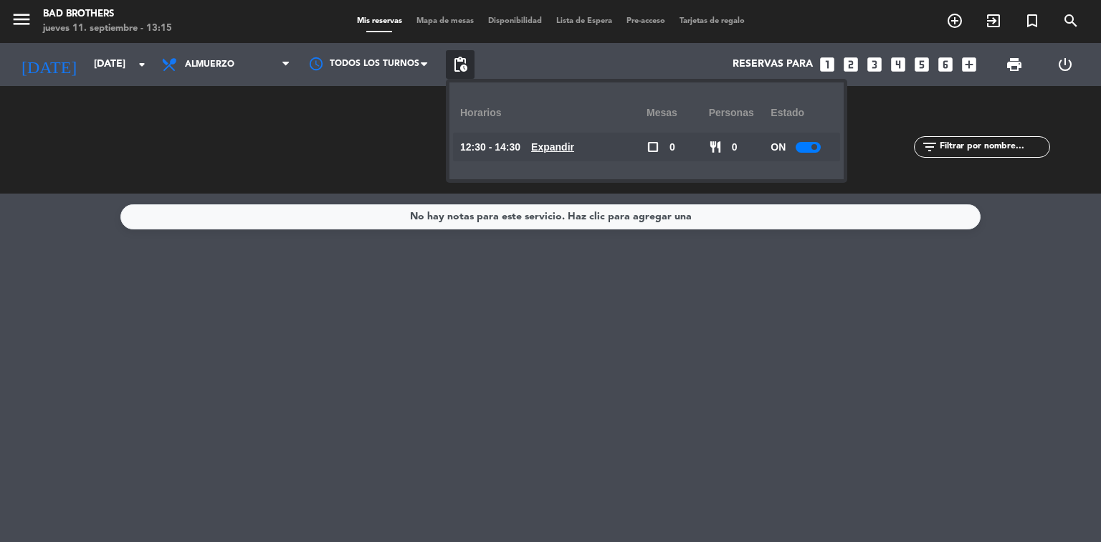
click at [802, 148] on div at bounding box center [808, 147] width 25 height 11
click at [465, 60] on span "pending_actions" at bounding box center [460, 64] width 17 height 17
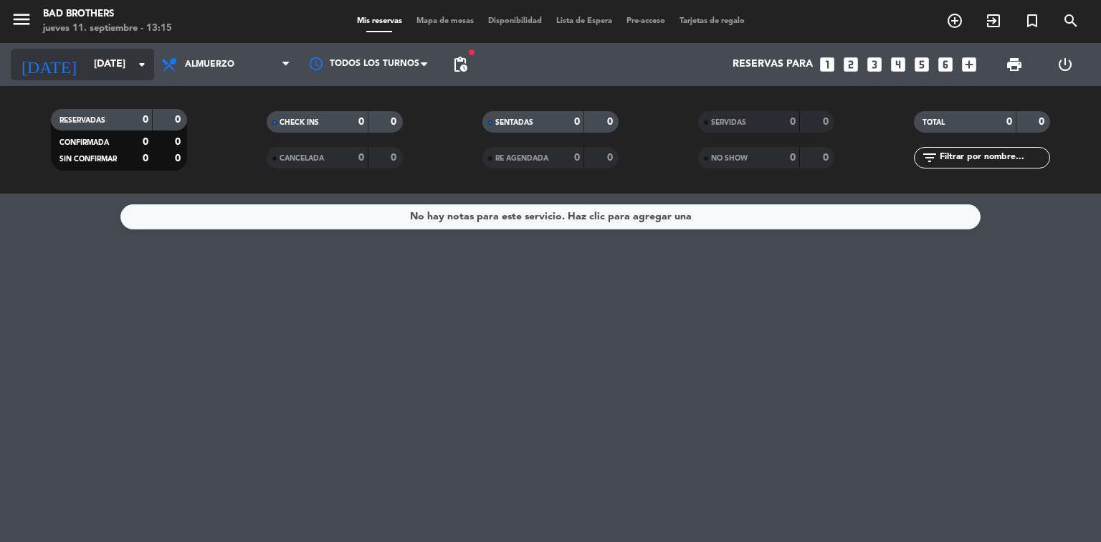
click at [137, 65] on icon "arrow_drop_down" at bounding box center [141, 64] width 17 height 17
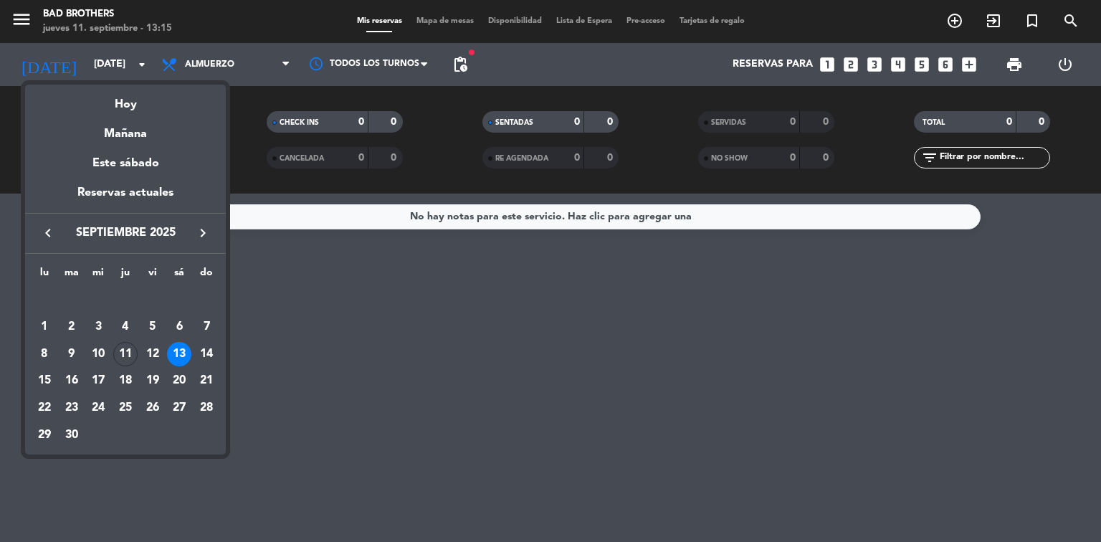
click at [124, 353] on div "11" at bounding box center [125, 354] width 24 height 24
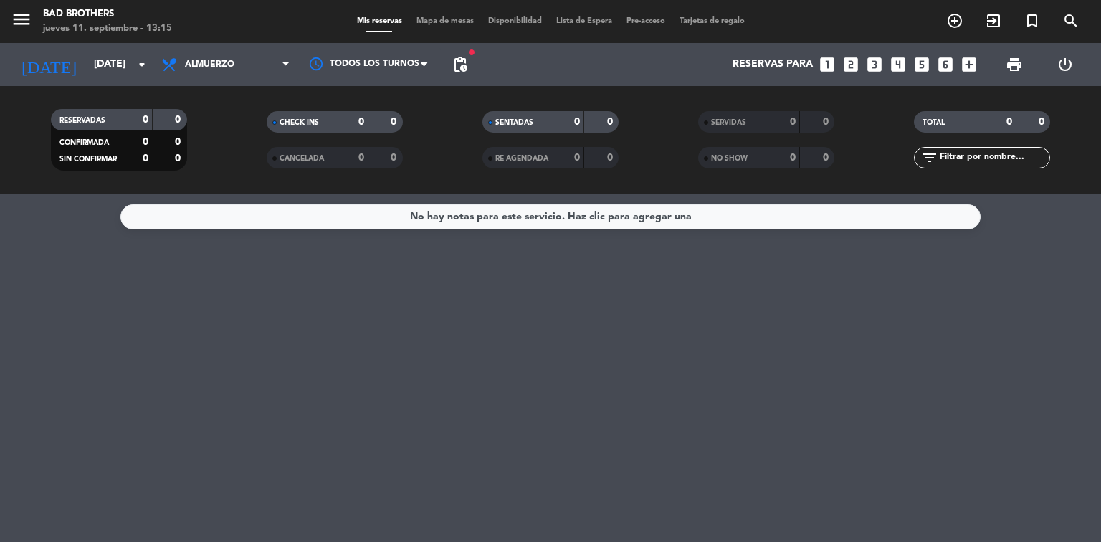
type input "[DEMOGRAPHIC_DATA][DATE]"
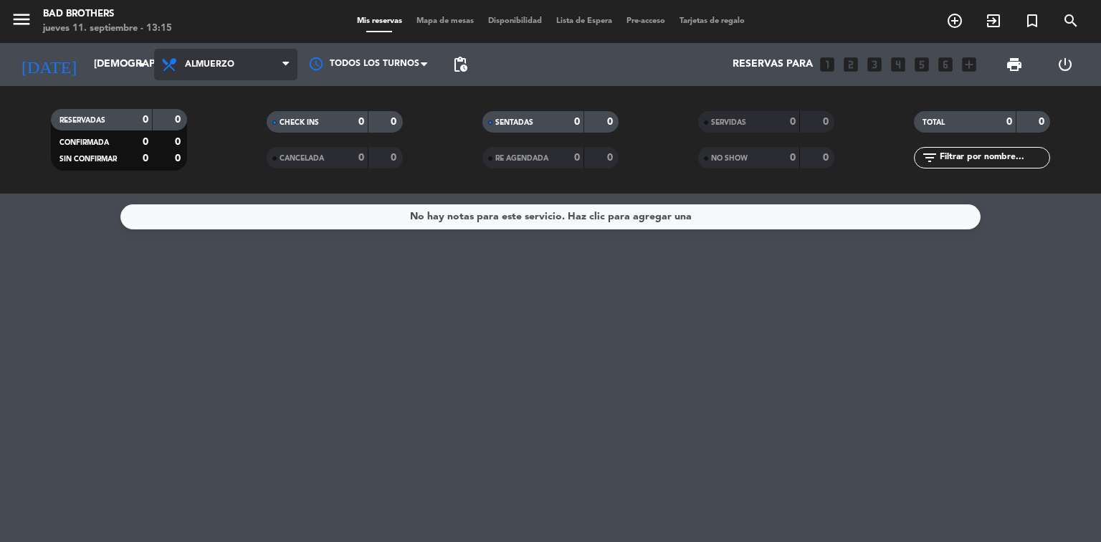
click at [290, 66] on span at bounding box center [289, 65] width 14 height 14
click at [246, 150] on div "menu Bad Brothers [DATE] 11. septiembre - 13:15 Mis reservas Mapa de mesas Disp…" at bounding box center [550, 97] width 1101 height 194
